Goal: Task Accomplishment & Management: Use online tool/utility

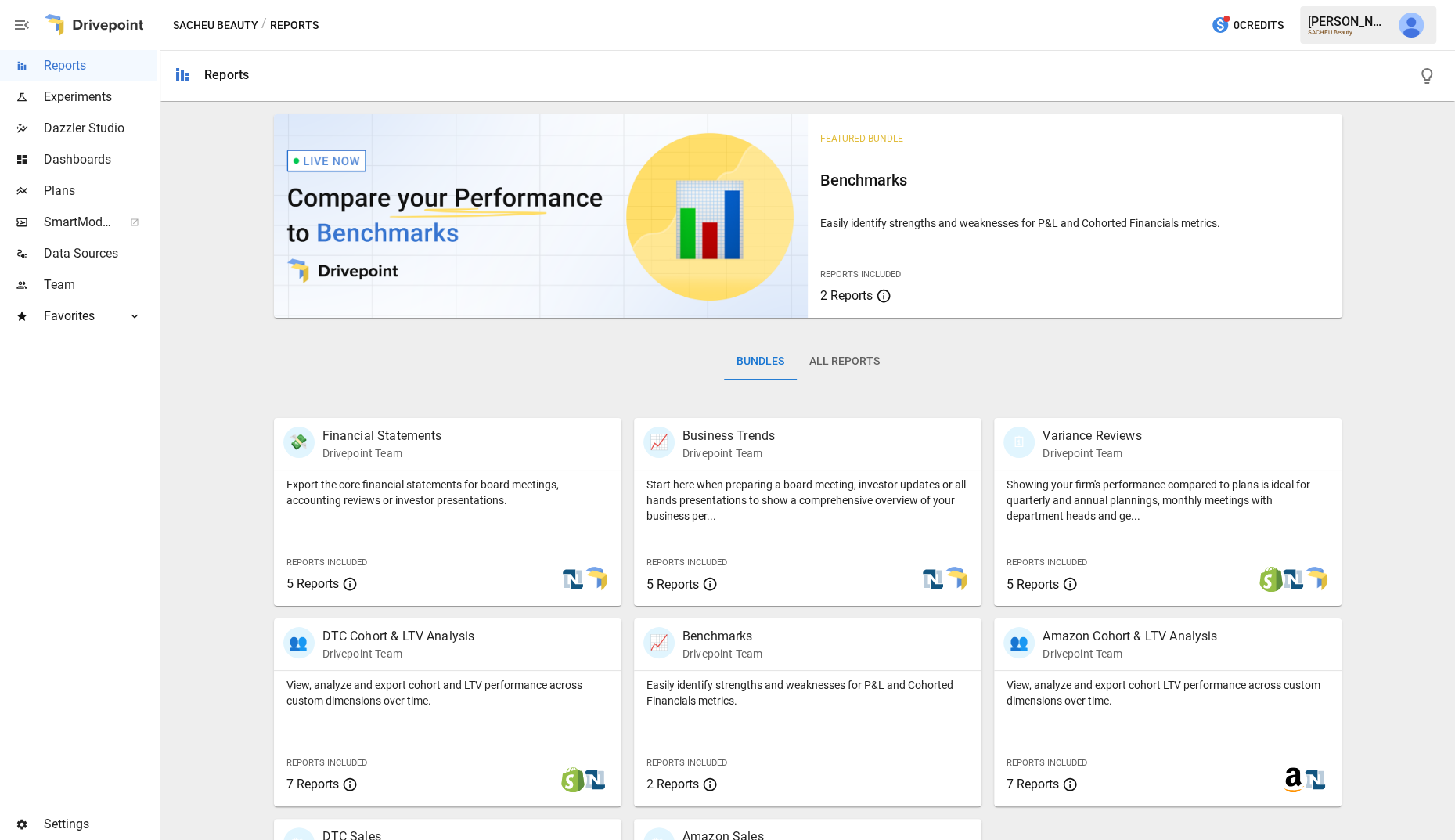
click at [80, 247] on span "Data Sources" at bounding box center [100, 254] width 113 height 19
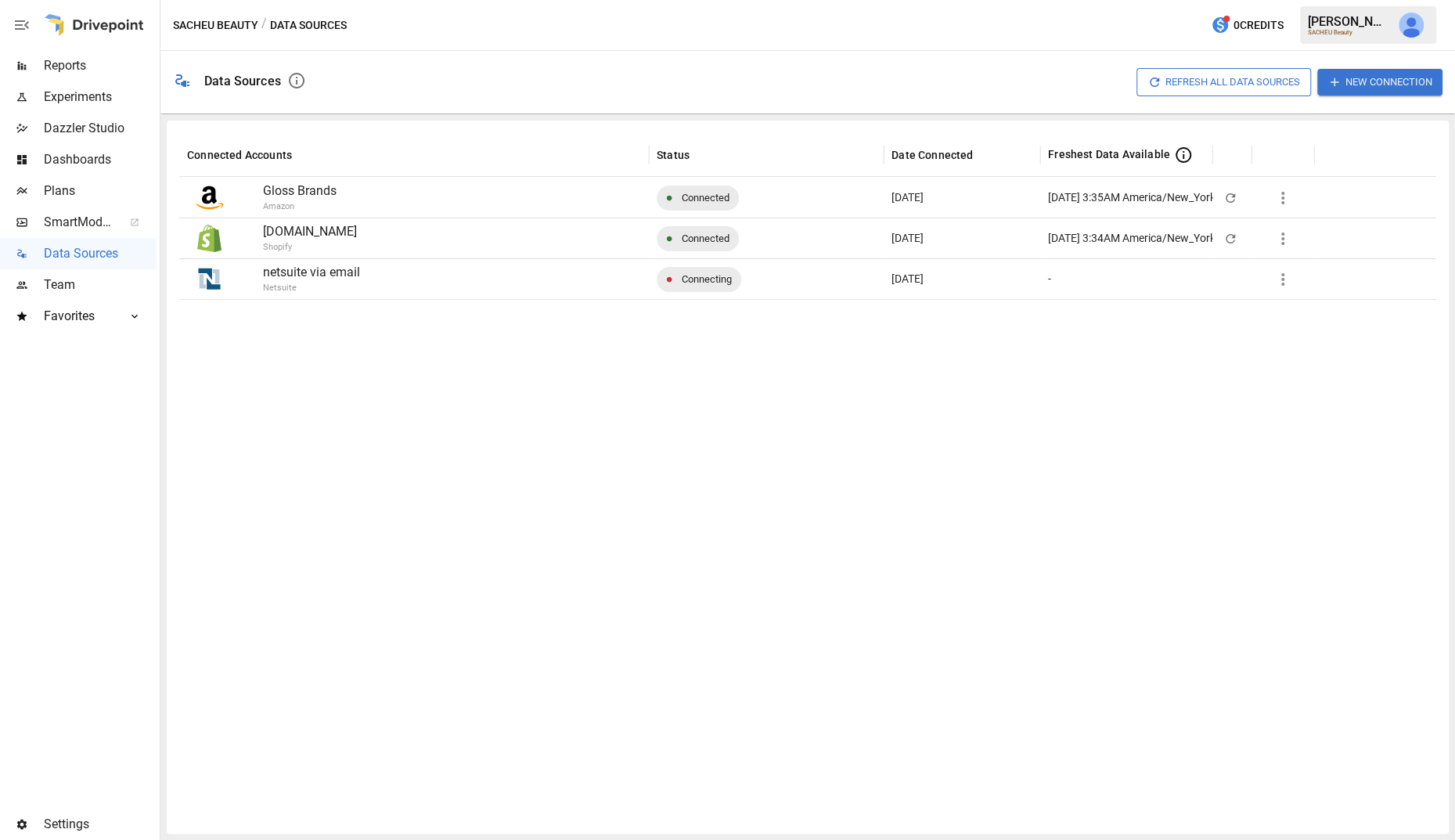
click at [401, 282] on p "Netsuite" at bounding box center [493, 288] width 462 height 14
click at [1297, 277] on button "button" at bounding box center [1282, 279] width 31 height 31
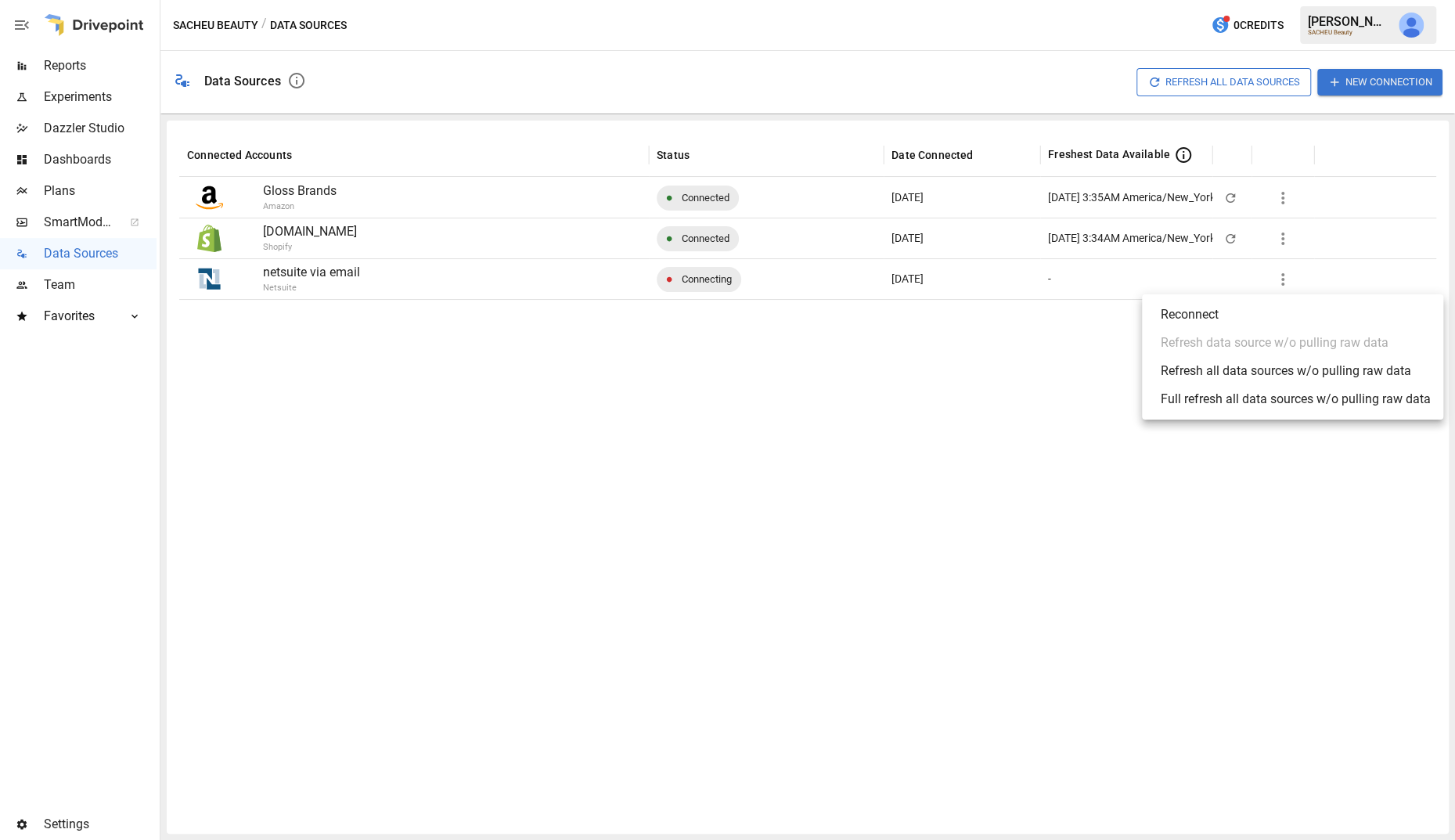
click at [460, 287] on div at bounding box center [727, 420] width 1455 height 840
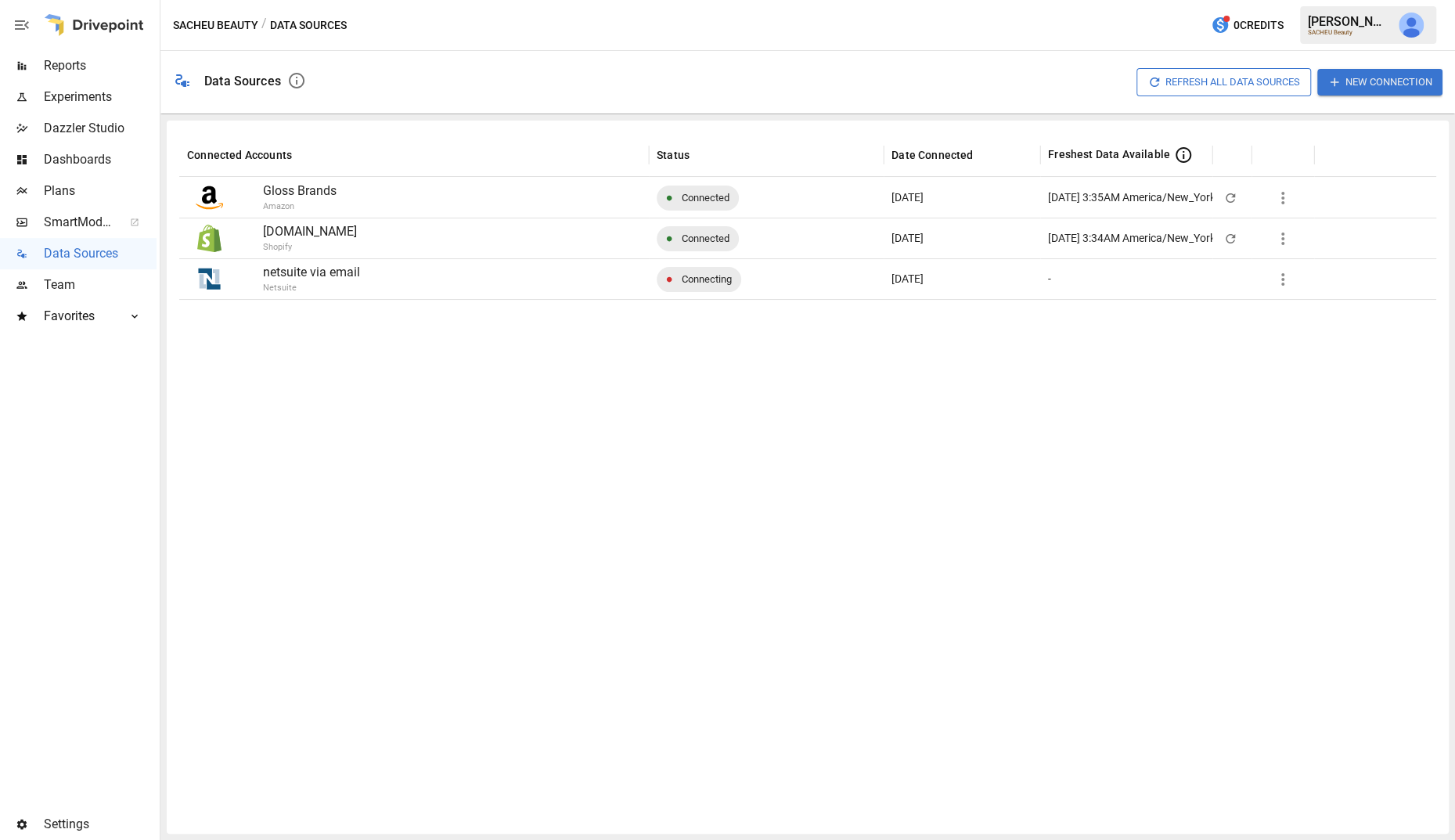
click at [323, 280] on p "netsuite via email" at bounding box center [452, 273] width 378 height 19
click at [330, 275] on p "netsuite via email" at bounding box center [452, 273] width 378 height 19
click at [358, 276] on p "netsuite via email" at bounding box center [452, 273] width 378 height 19
click at [389, 278] on p "netsuite via email" at bounding box center [452, 273] width 378 height 19
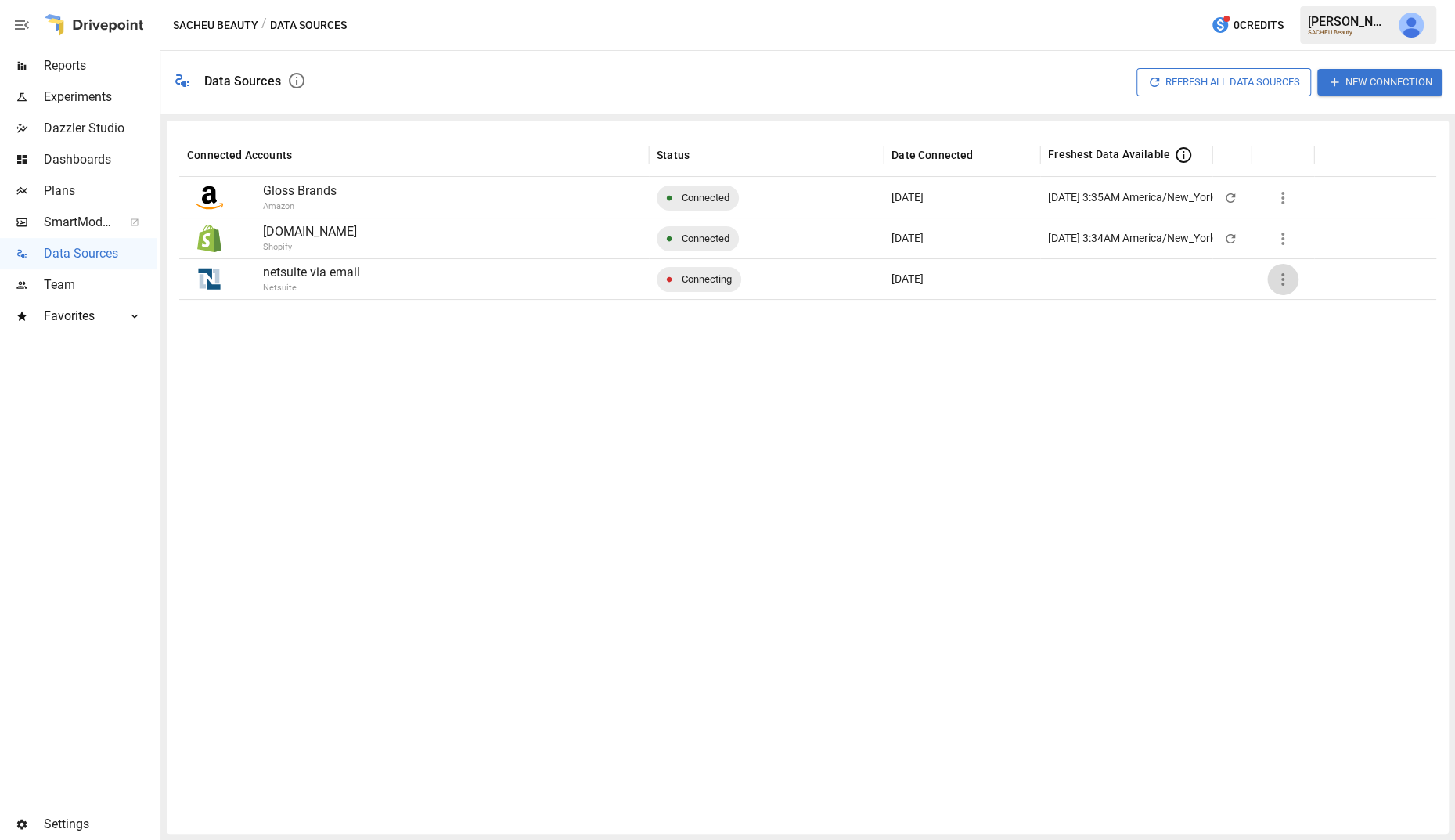
click at [1287, 281] on icon "button" at bounding box center [1283, 280] width 19 height 19
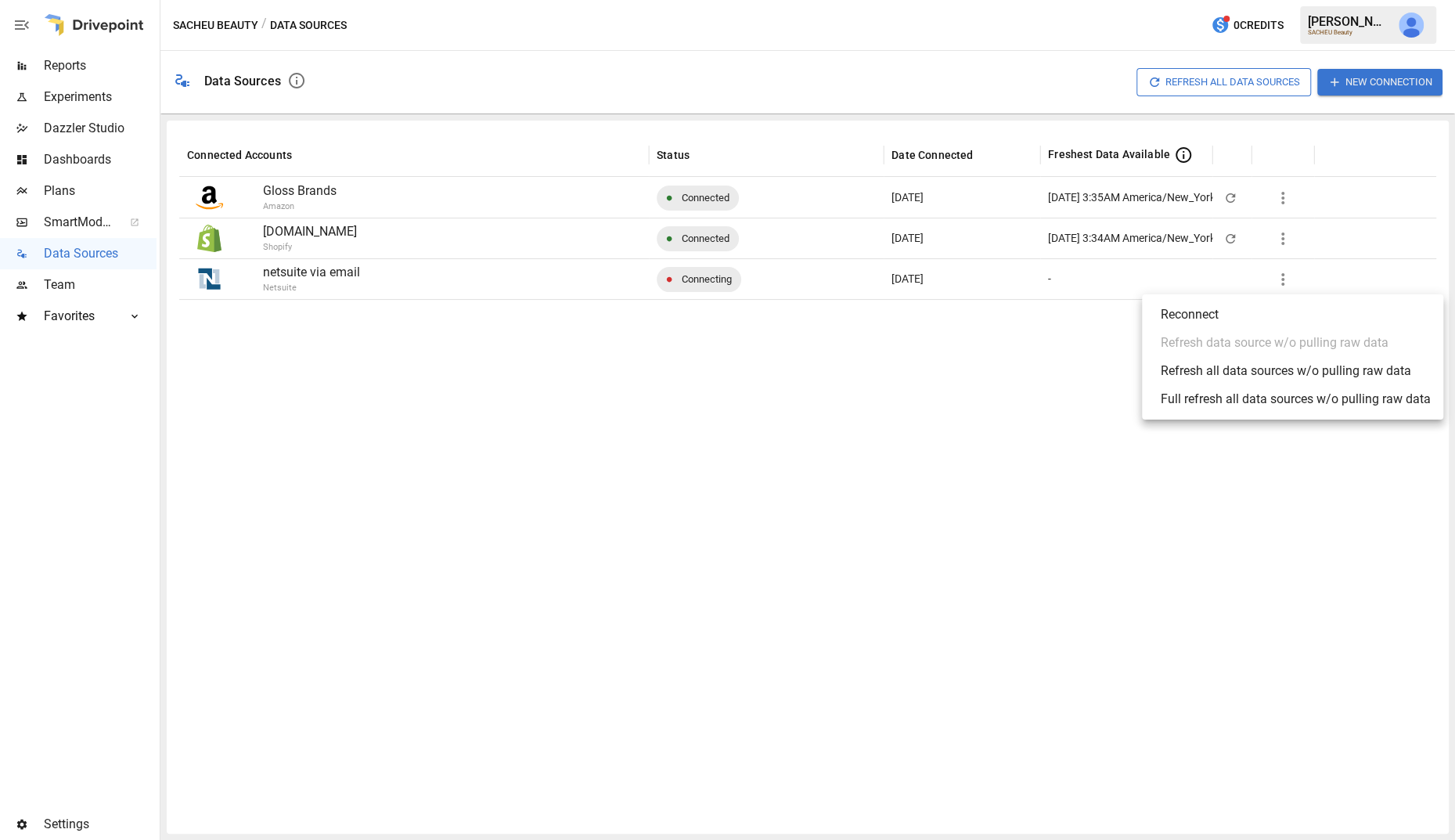
click at [899, 387] on div at bounding box center [727, 420] width 1455 height 840
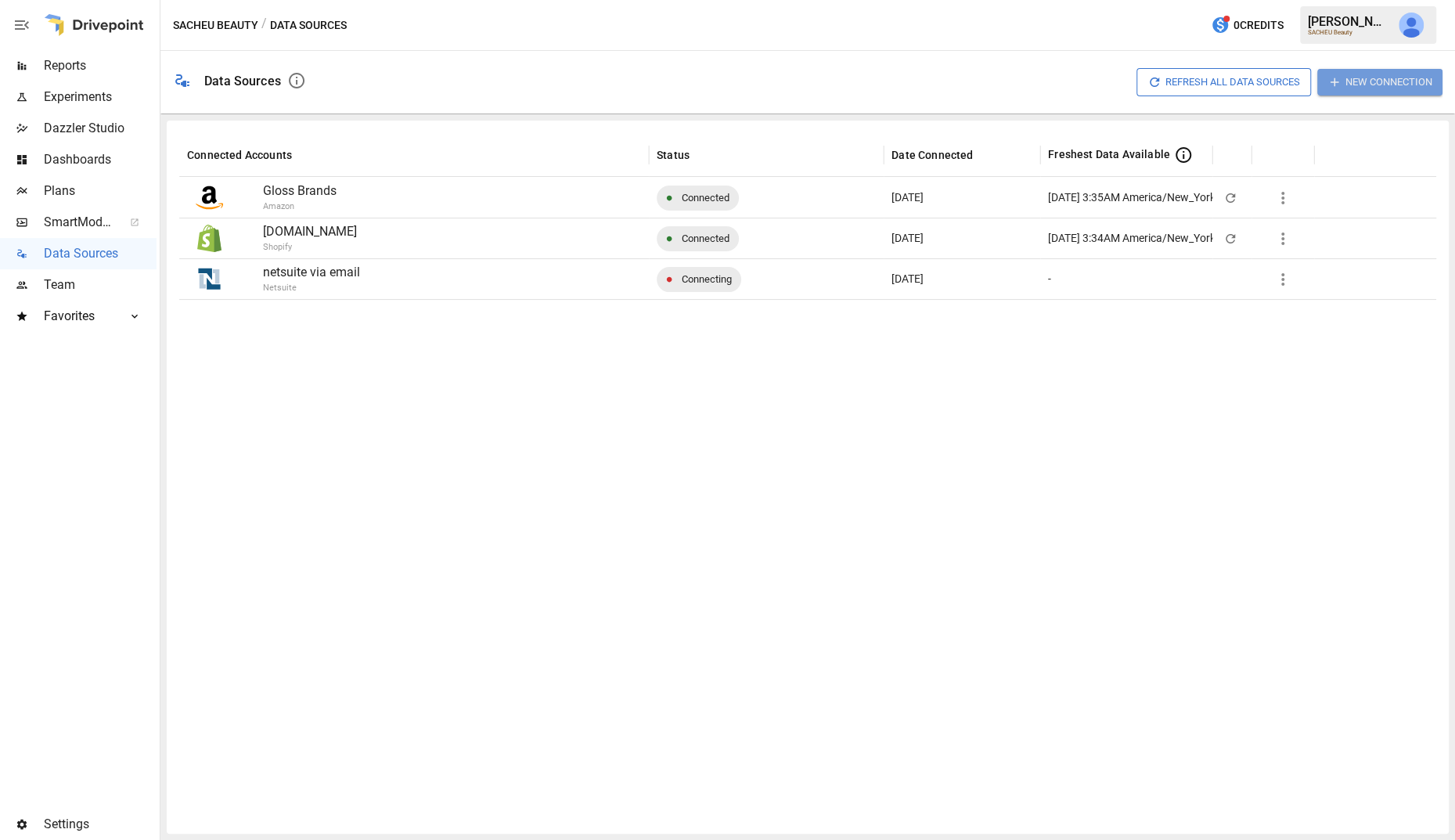
click at [1360, 87] on button "New Connection" at bounding box center [1380, 82] width 126 height 25
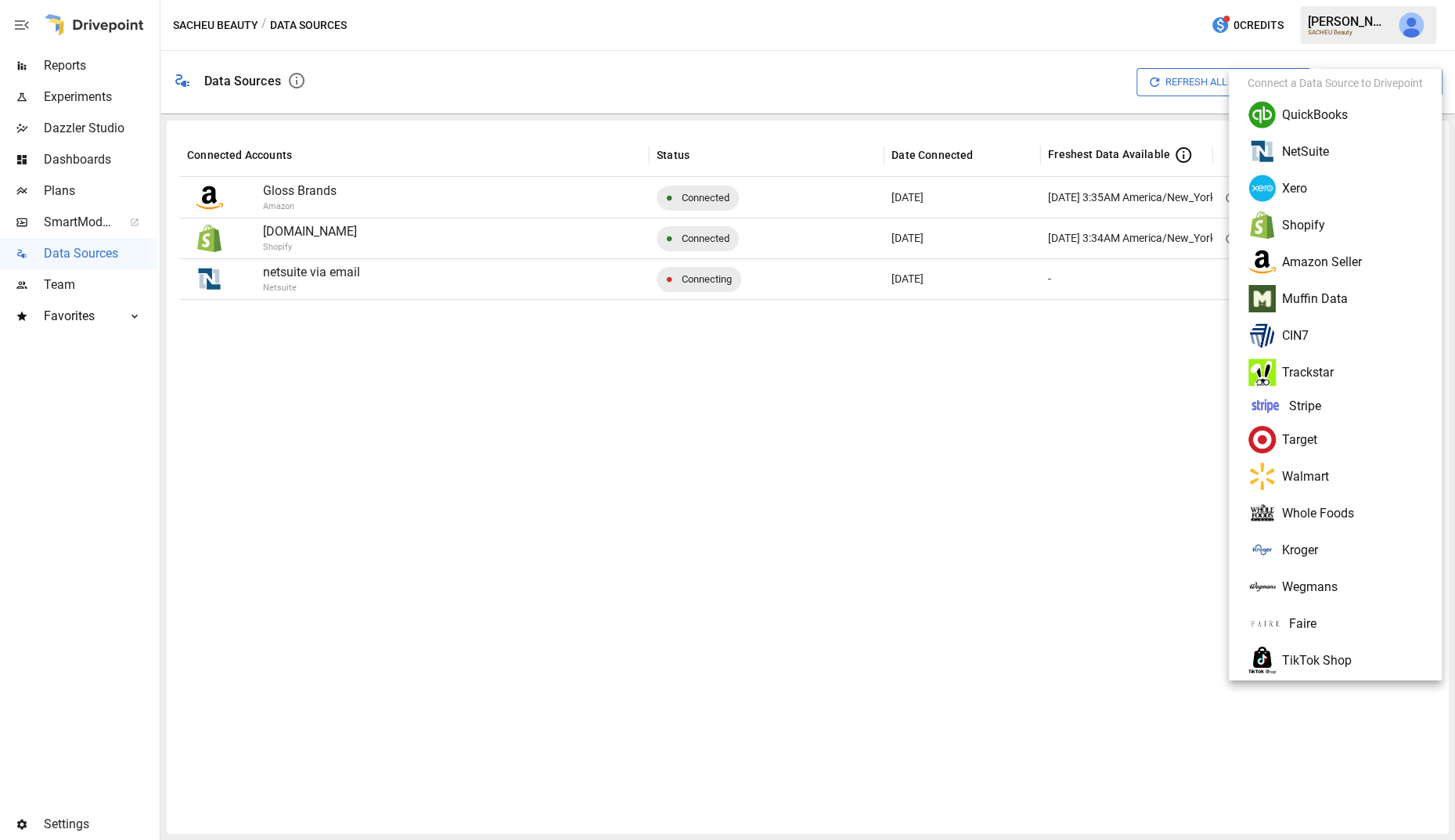
click at [1306, 152] on li "NetSuite" at bounding box center [1335, 151] width 200 height 37
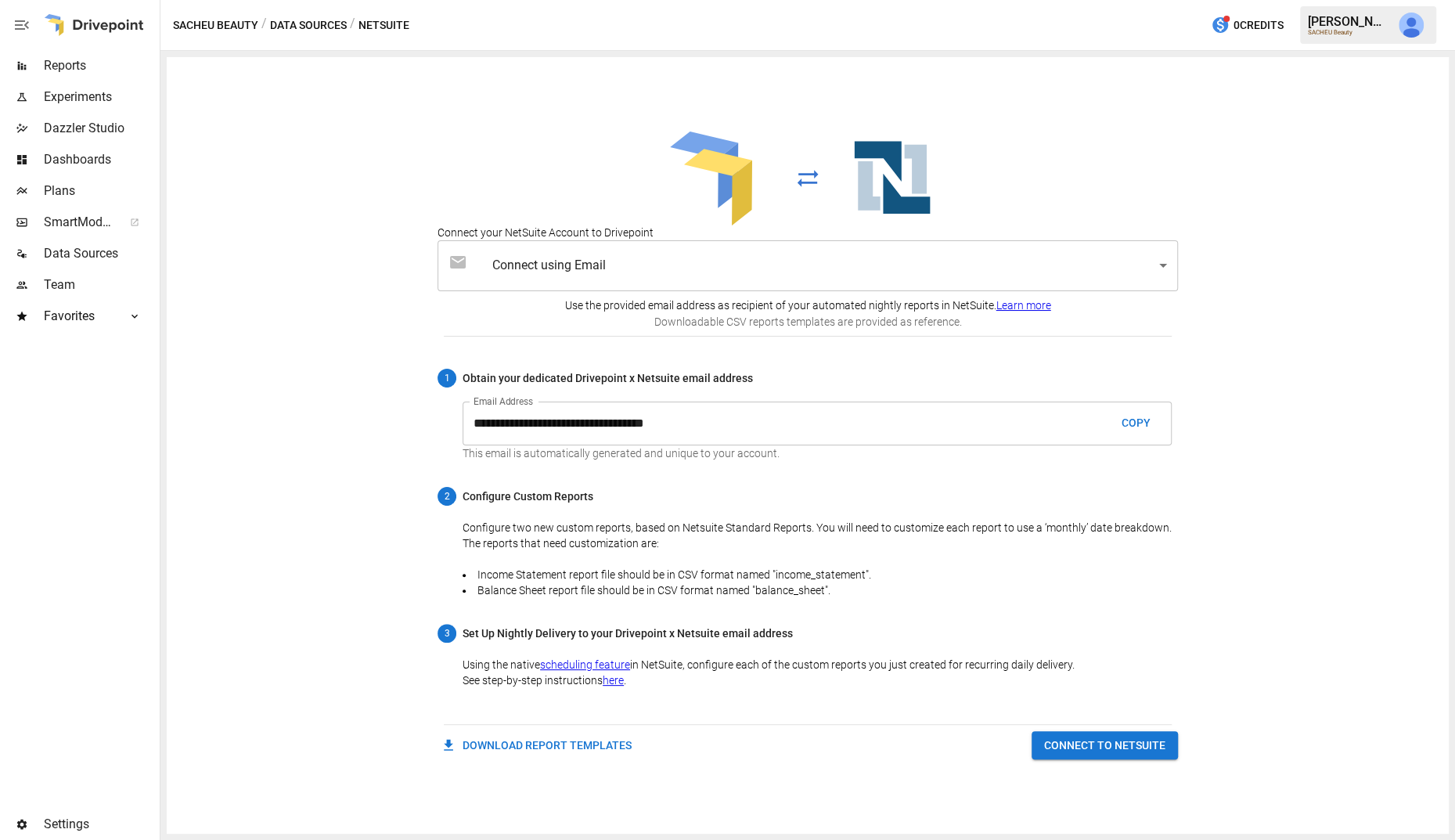
click at [1136, 427] on button "COPY" at bounding box center [1135, 423] width 50 height 29
